Goal: Navigation & Orientation: Understand site structure

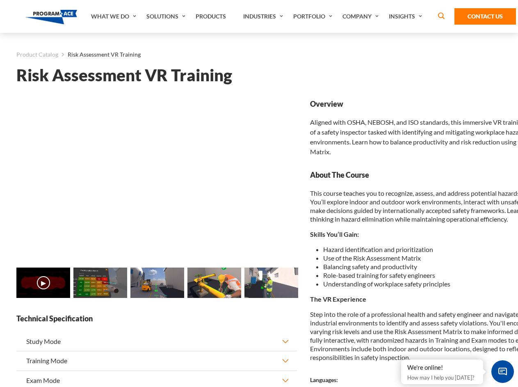
click at [115, 16] on link "What We Do" at bounding box center [114, 16] width 55 height 33
click at [167, 16] on link "Solutions" at bounding box center [166, 16] width 49 height 33
click at [264, 16] on link "Industries" at bounding box center [264, 16] width 50 height 33
click at [362, 16] on link "Company" at bounding box center [362, 16] width 46 height 33
click at [407, 16] on link "Insights" at bounding box center [407, 16] width 44 height 33
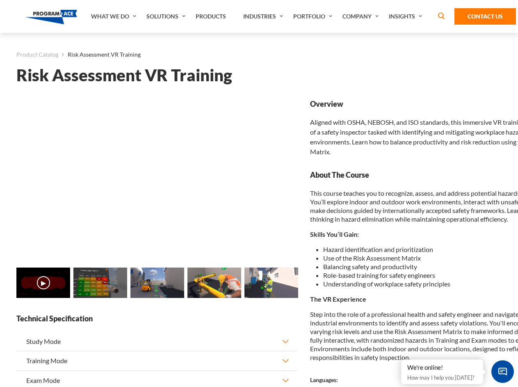
click at [0, 287] on main "Product Catalog Risk Assessment VR Training Risk Assessment VR Training Loading…" at bounding box center [259, 327] width 518 height 589
